Goal: Task Accomplishment & Management: Use online tool/utility

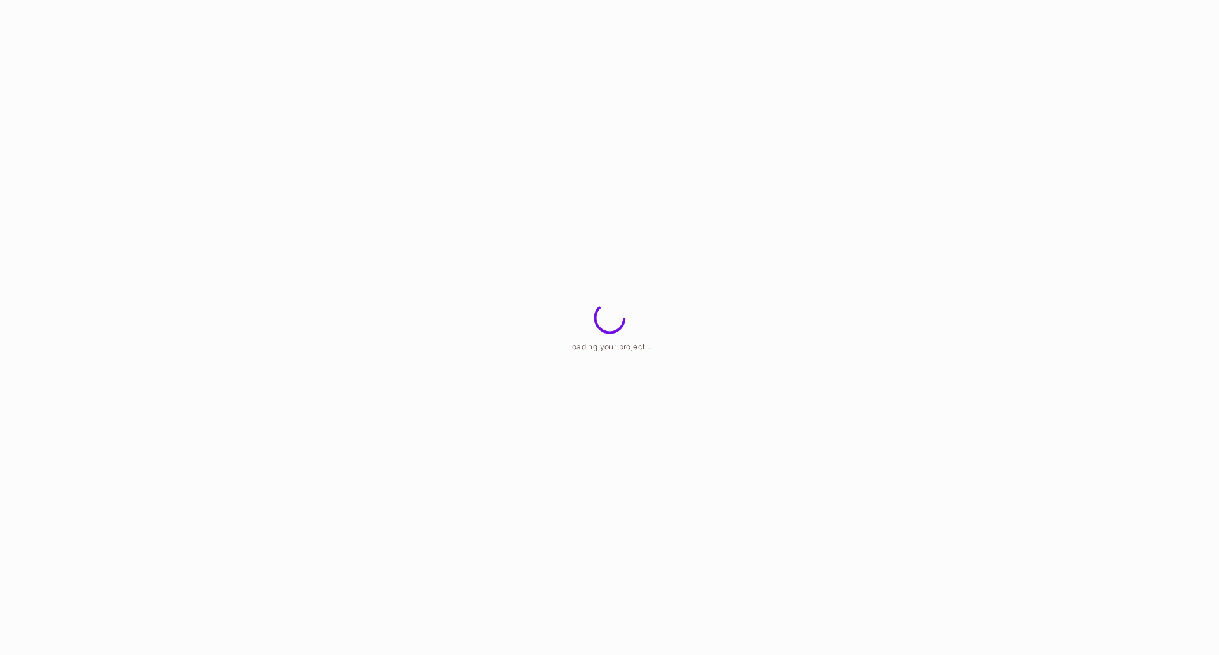
click at [836, 0] on html "Loading your project..." at bounding box center [609, 0] width 1219 height 0
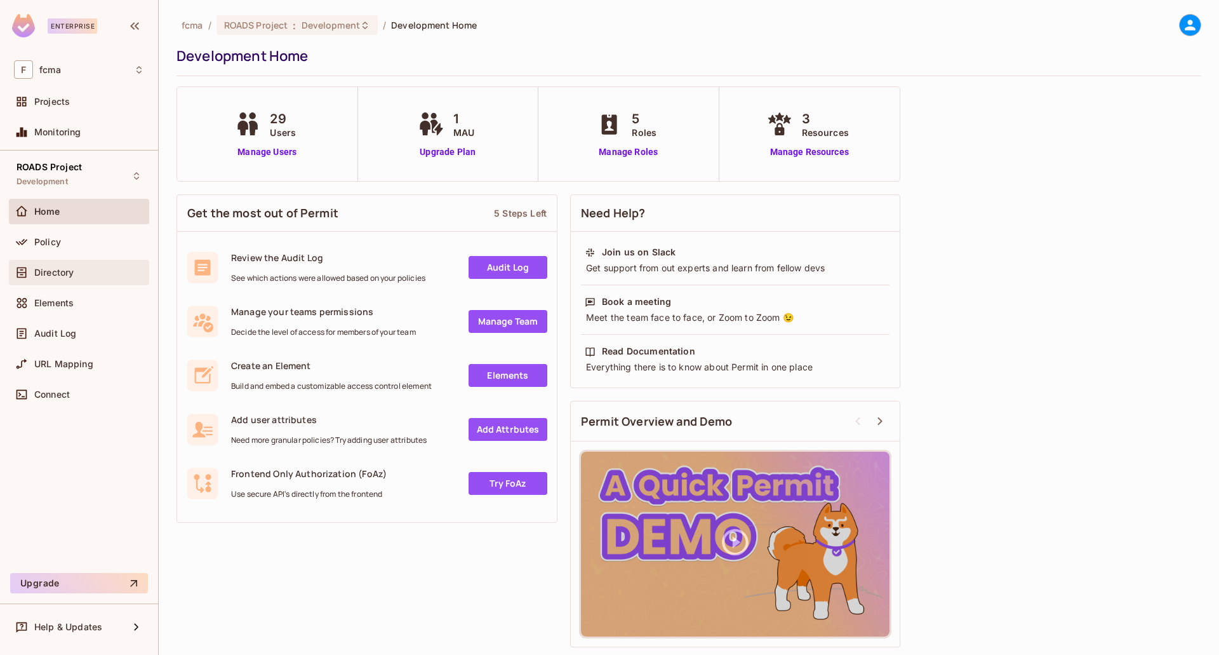
click at [76, 260] on div "Directory" at bounding box center [79, 272] width 140 height 25
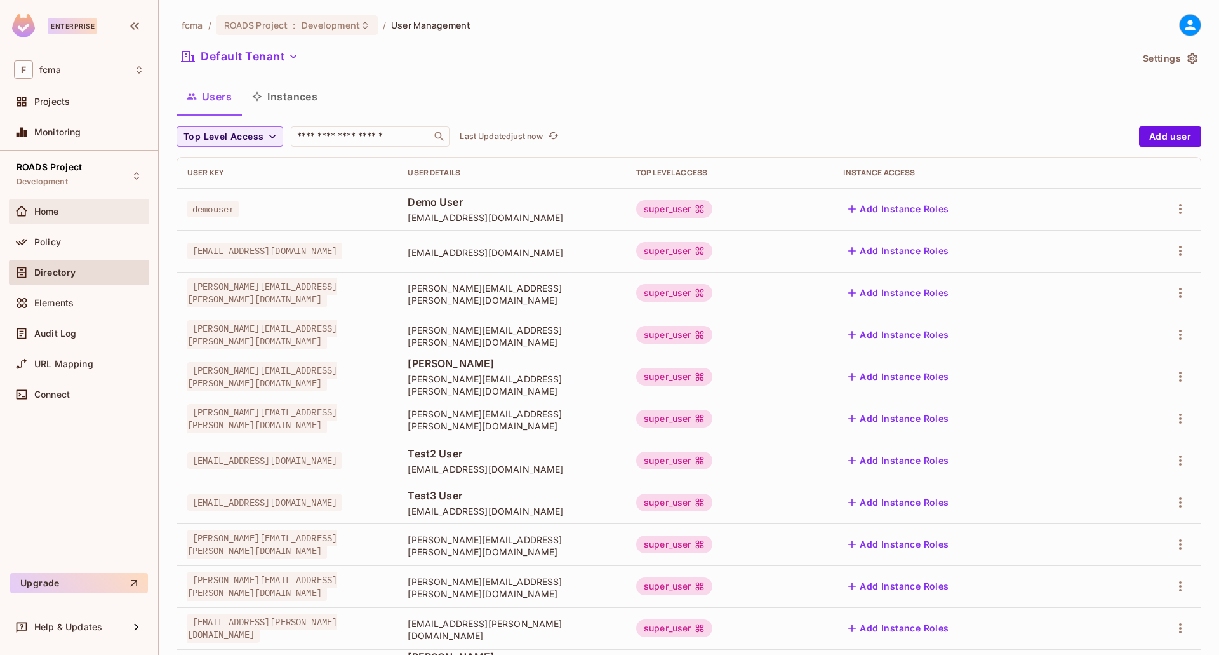
click at [60, 199] on div "Home" at bounding box center [79, 211] width 140 height 25
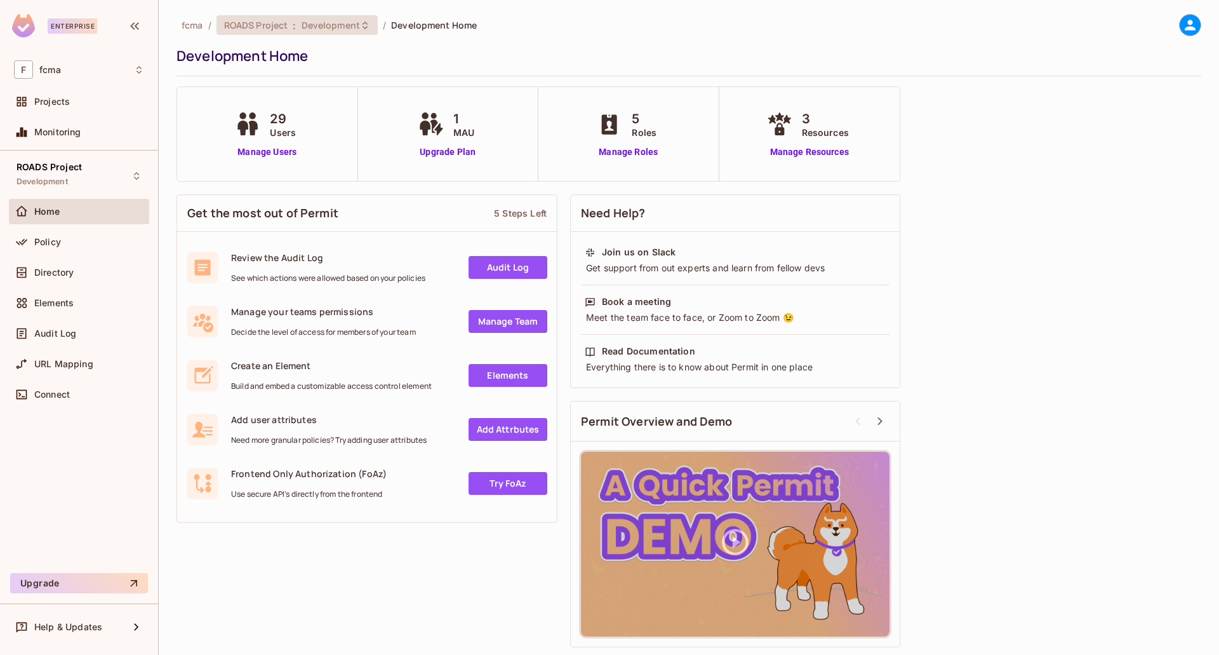
click at [354, 27] on span "Development" at bounding box center [331, 25] width 58 height 12
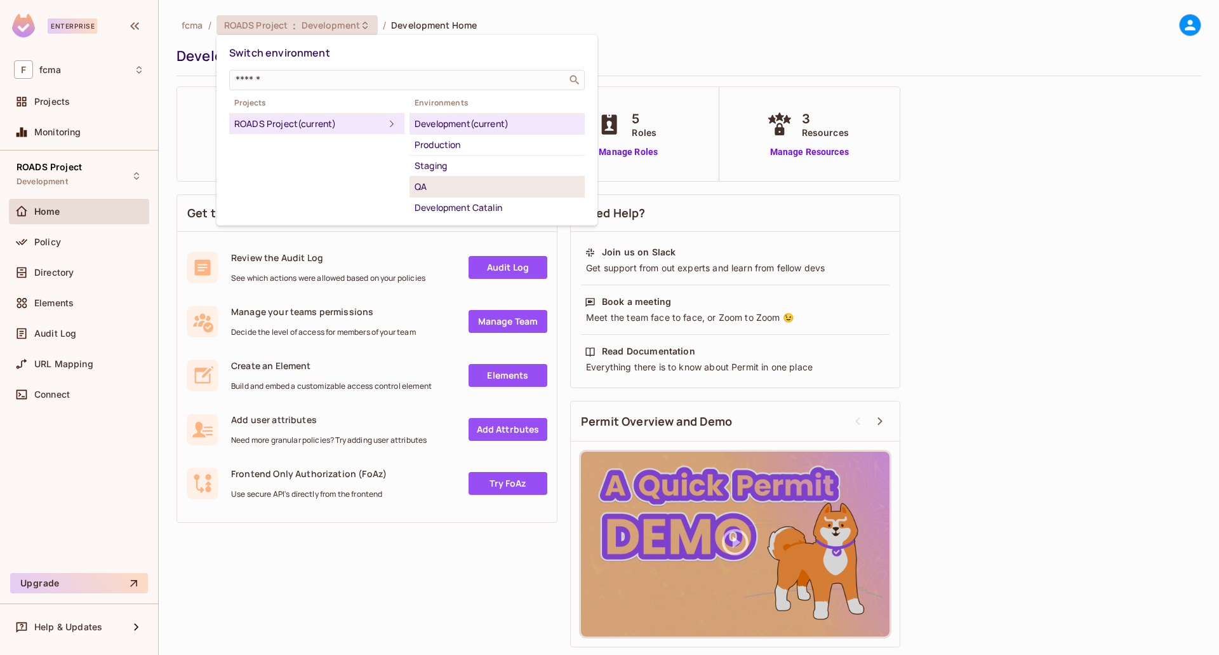
click at [433, 185] on div "QA" at bounding box center [497, 186] width 165 height 15
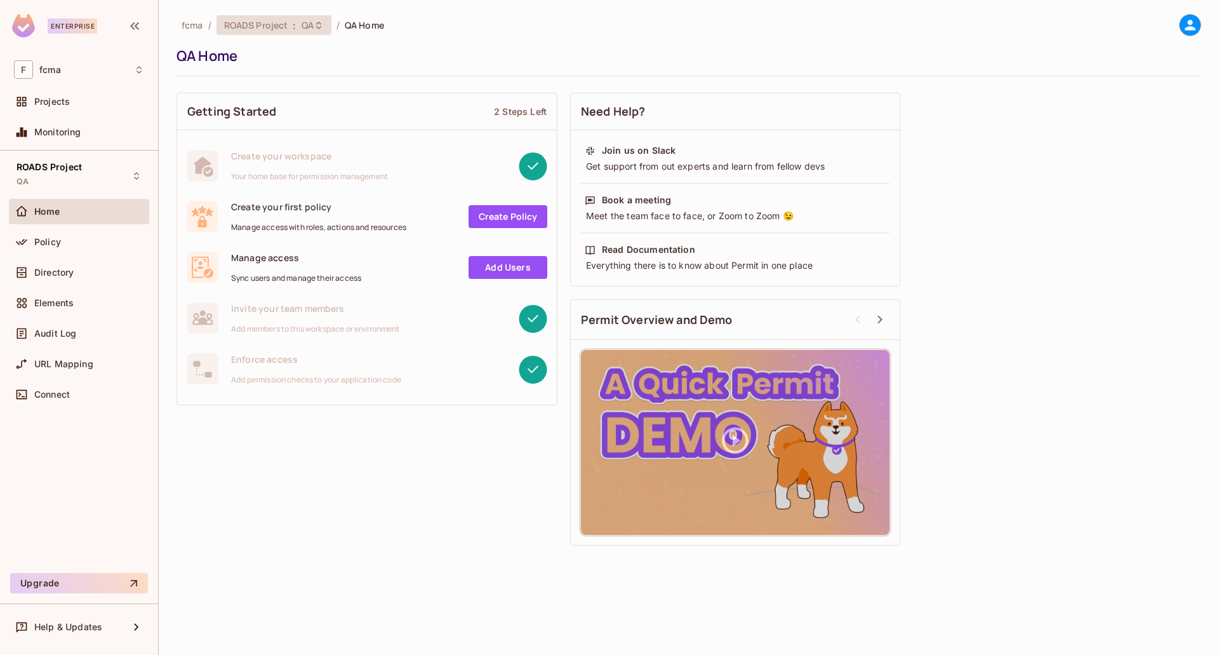
click at [291, 25] on div "ROADS Project : QA" at bounding box center [266, 25] width 84 height 12
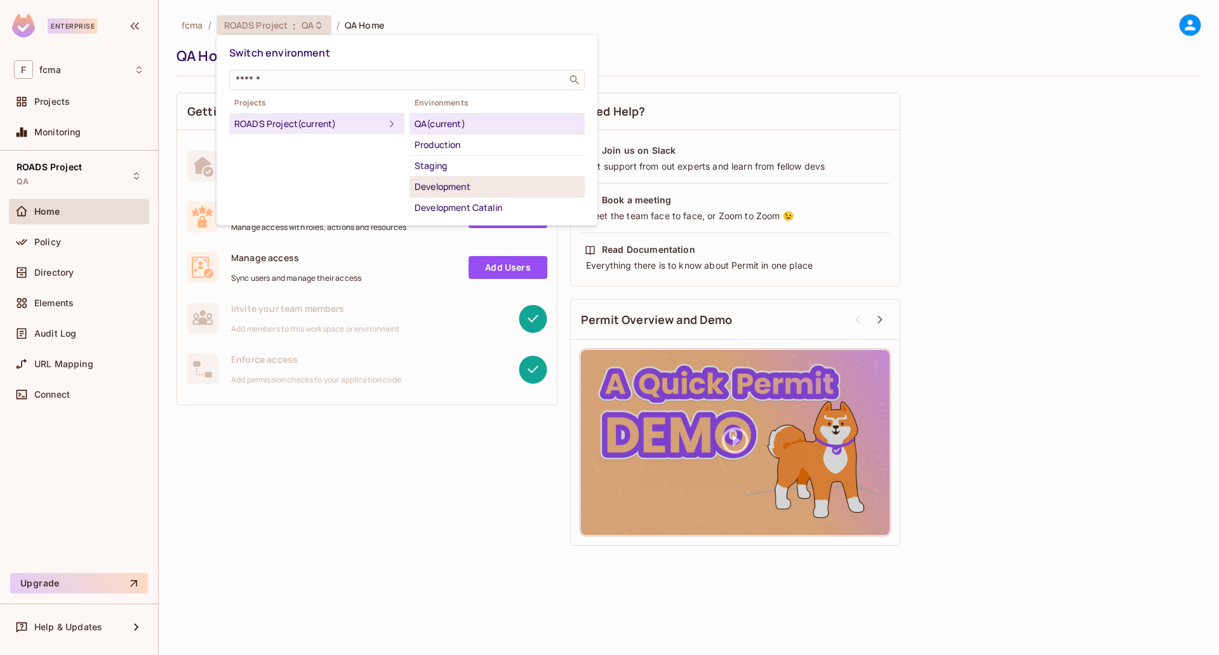
click at [462, 186] on div "Development" at bounding box center [497, 186] width 165 height 15
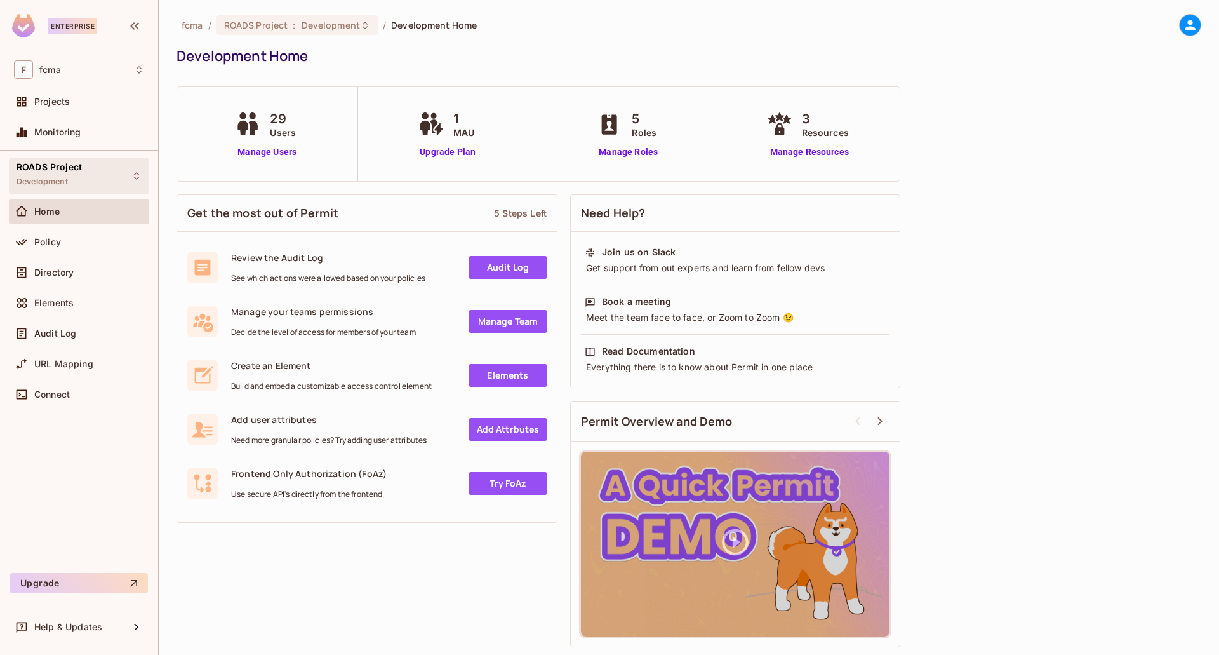
click at [57, 166] on span "ROADS Project" at bounding box center [49, 167] width 65 height 10
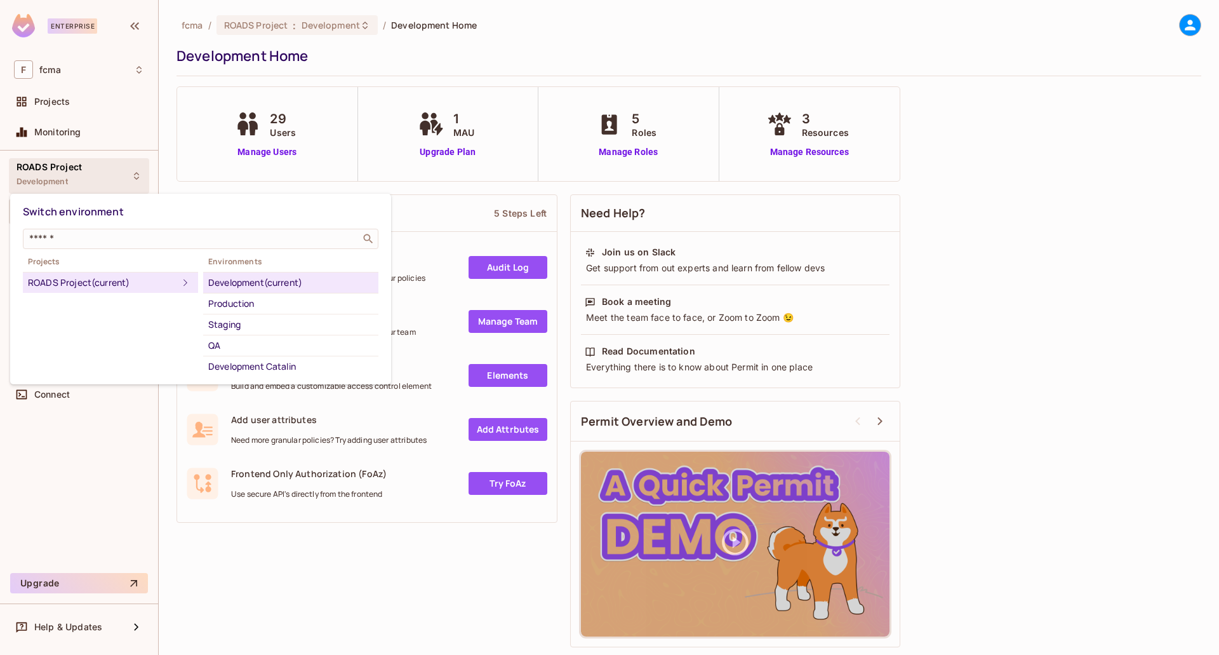
click at [53, 104] on div at bounding box center [609, 327] width 1219 height 655
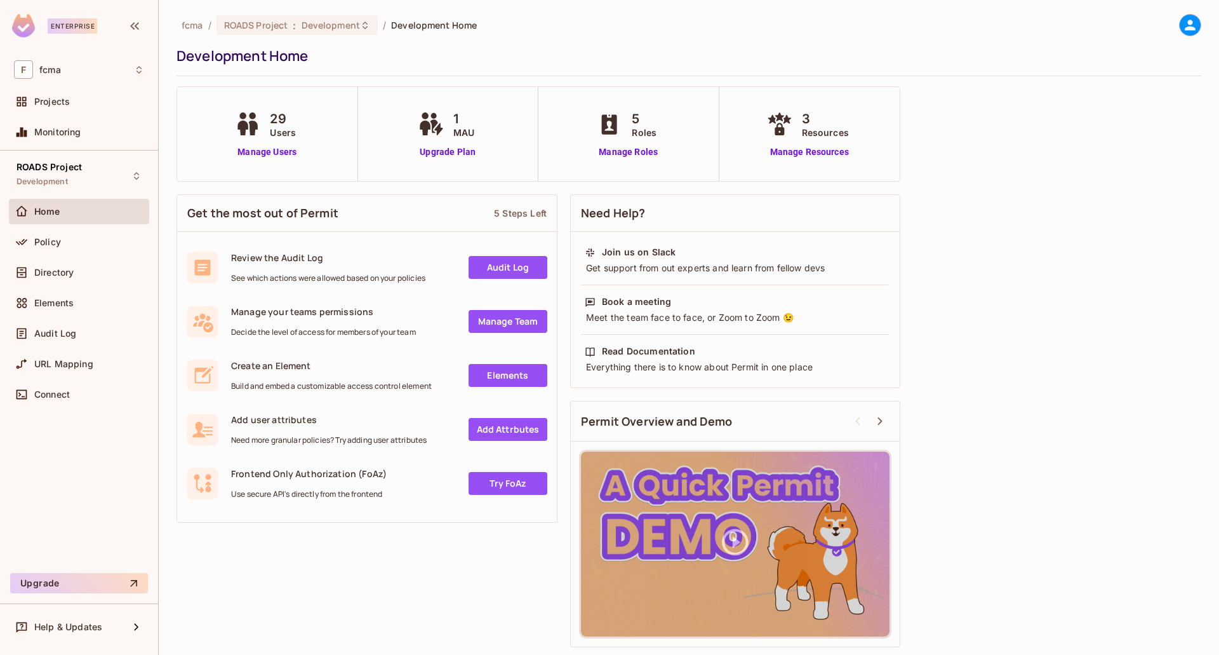
click at [53, 104] on span "Projects" at bounding box center [52, 102] width 36 height 10
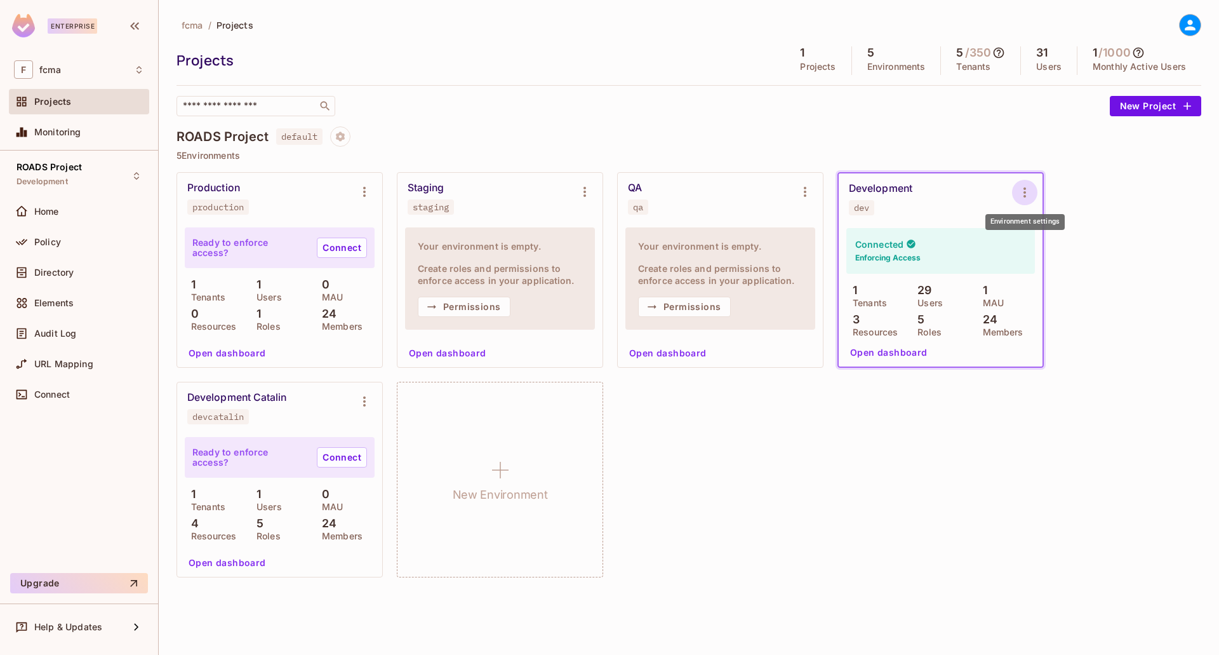
click at [1022, 187] on icon "Environment settings" at bounding box center [1024, 192] width 15 height 15
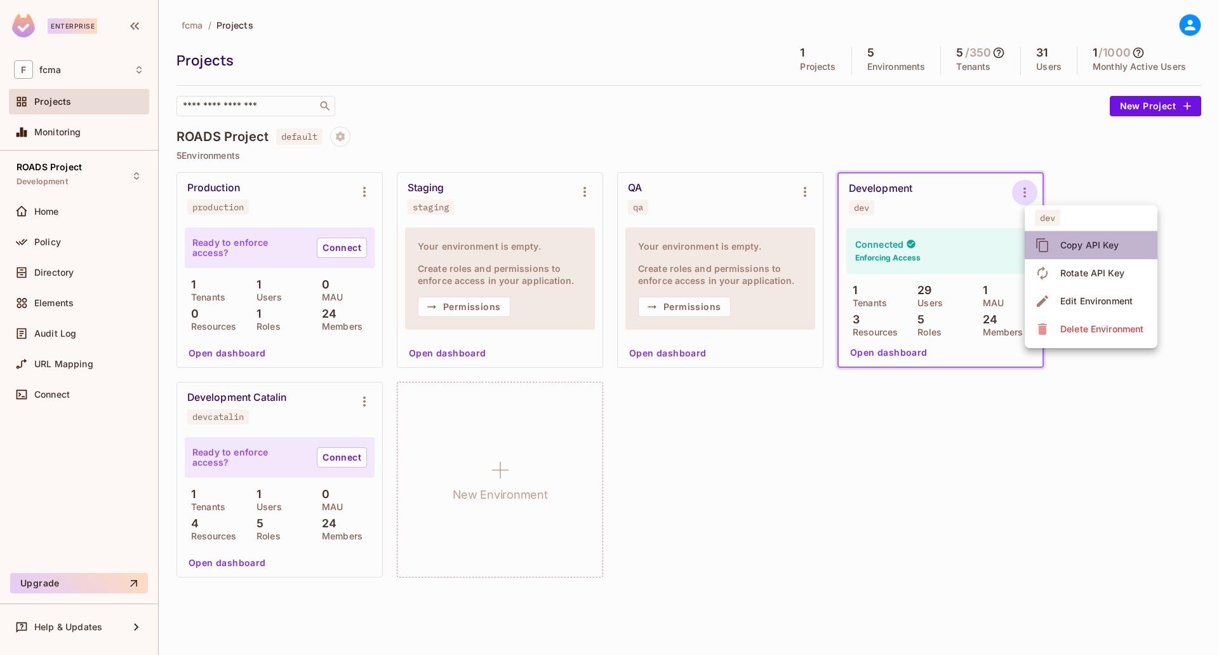
click at [1109, 242] on div "Copy API Key" at bounding box center [1089, 245] width 59 height 13
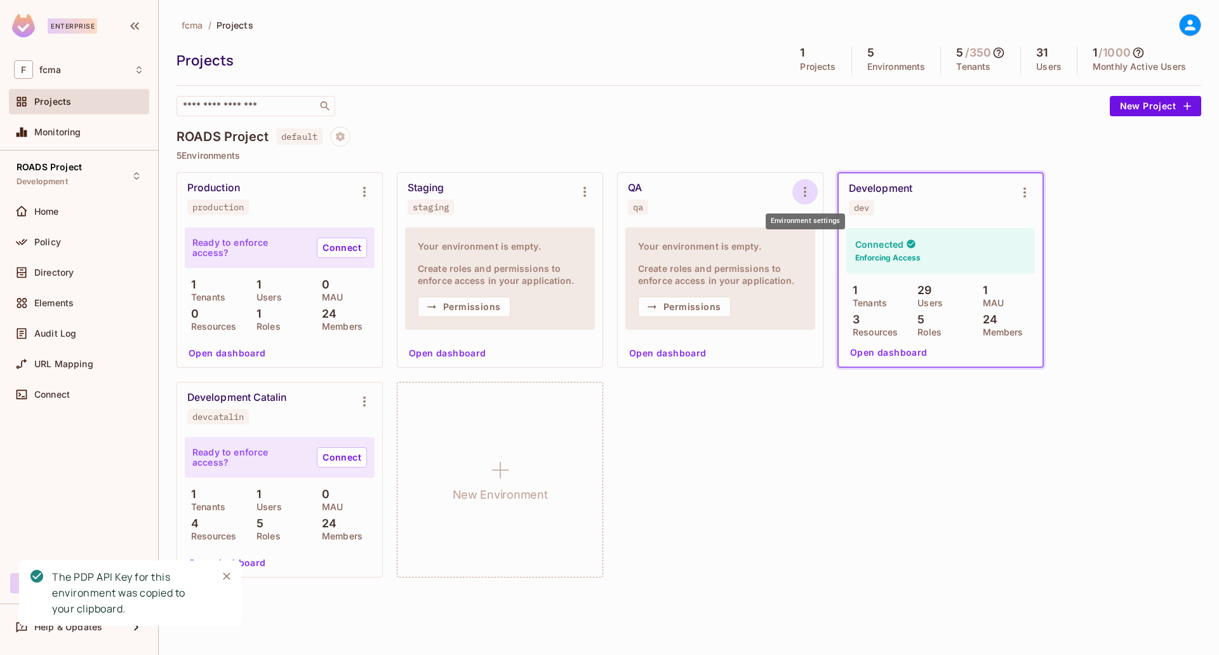
click at [808, 197] on icon "Environment settings" at bounding box center [804, 191] width 15 height 15
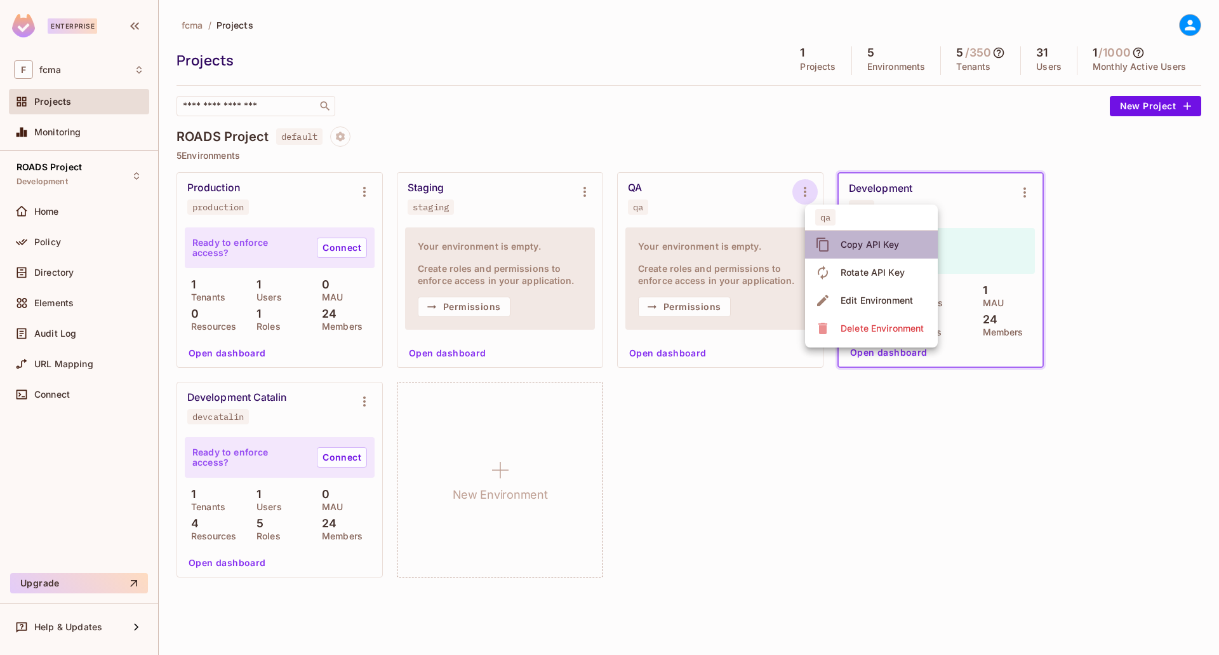
click at [893, 249] on div "Copy API Key" at bounding box center [870, 244] width 59 height 13
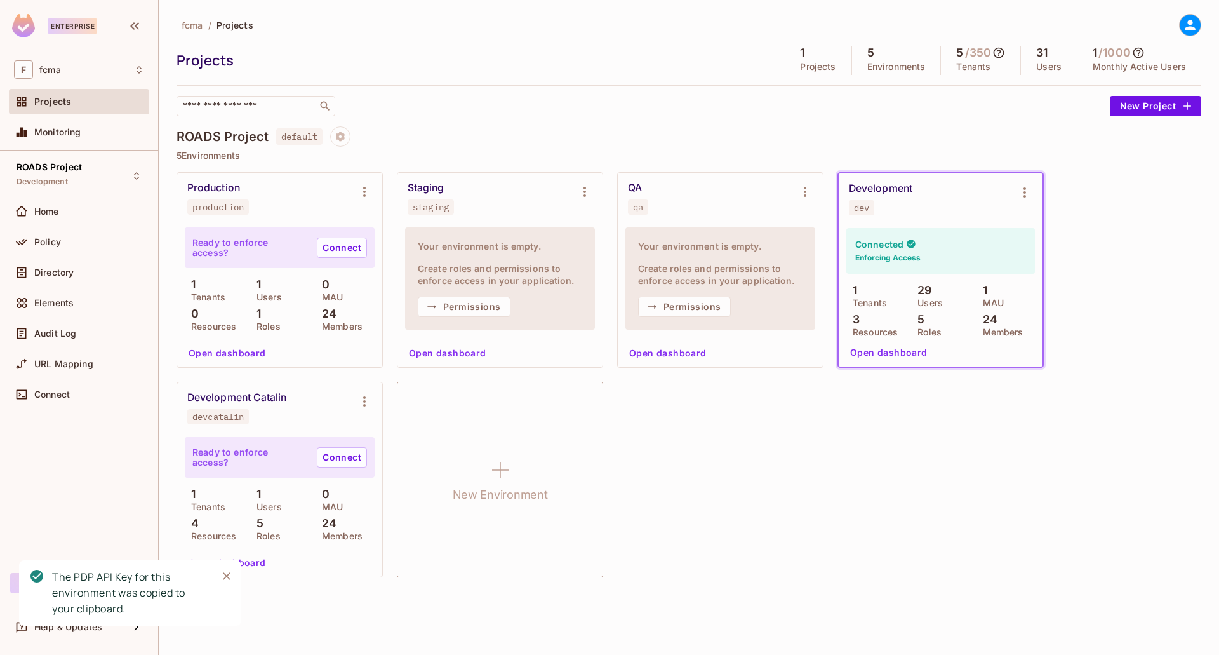
click at [740, 528] on div "Production production Ready to enforce access? Connect 1 Tenants 1 Users 0 MAU …" at bounding box center [688, 374] width 1025 height 405
